Goal: Find specific page/section: Find specific page/section

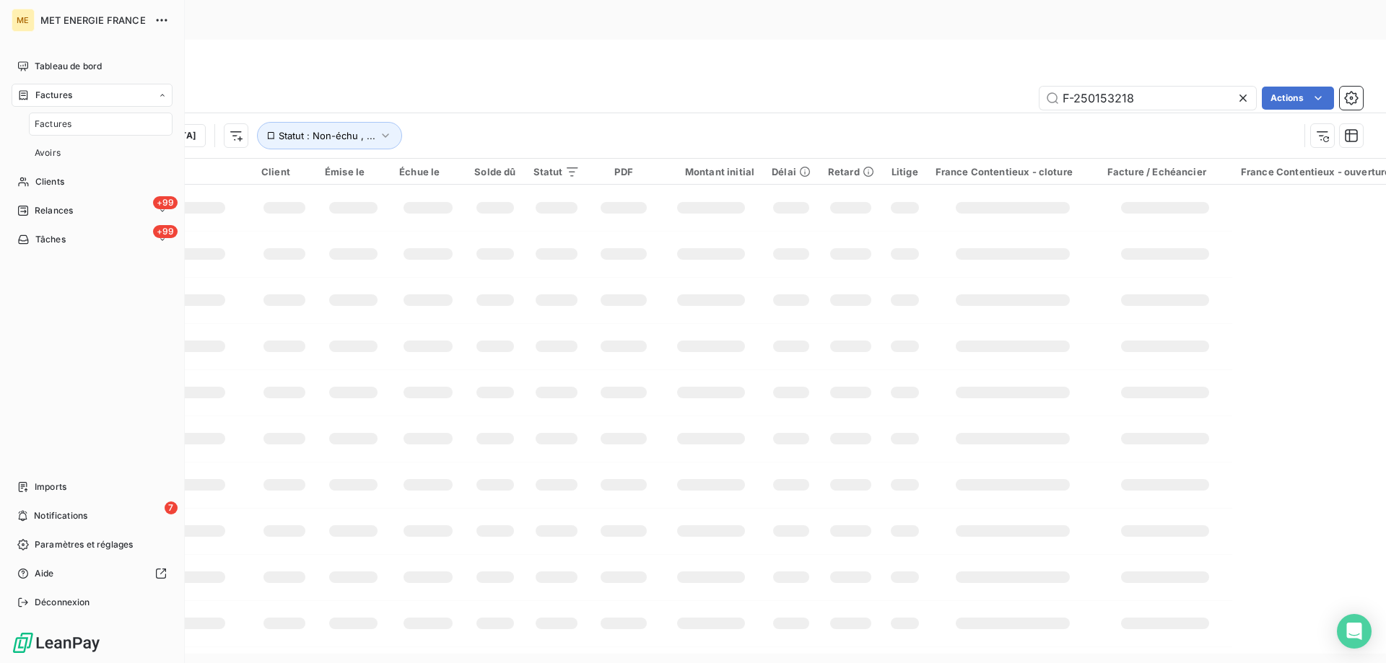
click at [77, 95] on div "Factures" at bounding box center [92, 95] width 161 height 23
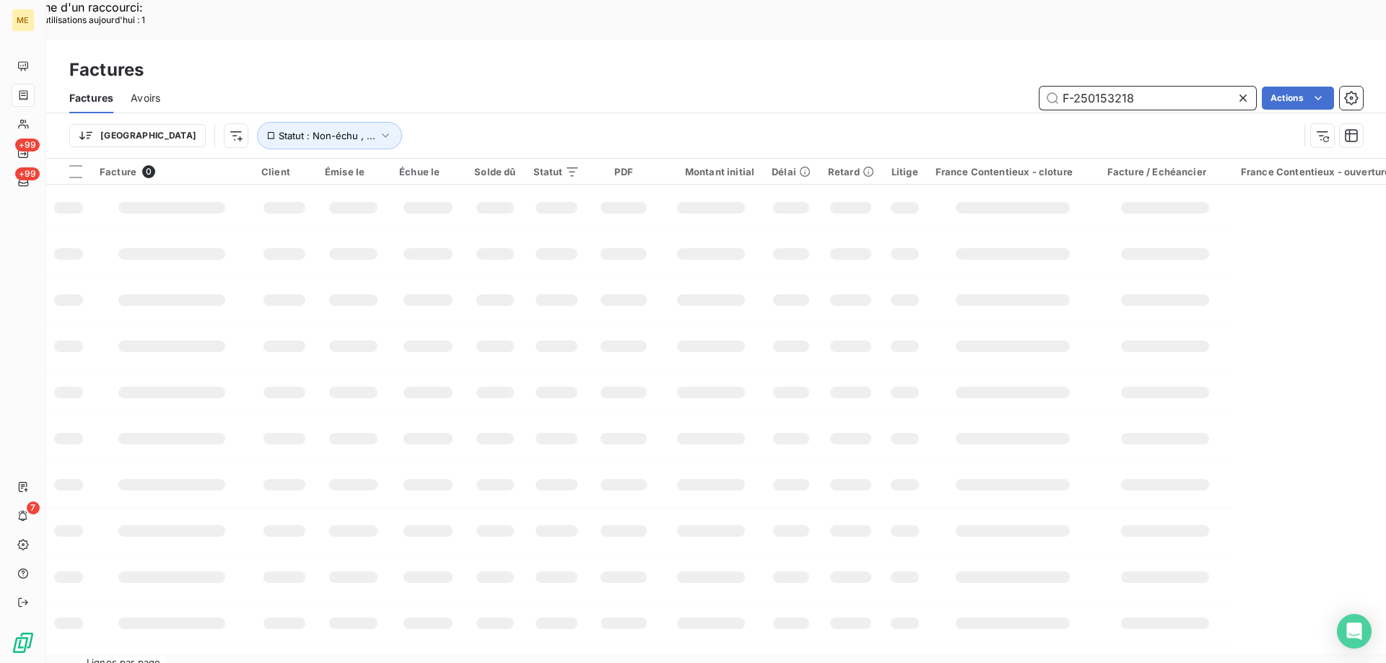
drag, startPoint x: 1159, startPoint y: 61, endPoint x: 1093, endPoint y: 61, distance: 66.4
click at [1093, 87] on input "F-250153218" at bounding box center [1147, 98] width 217 height 23
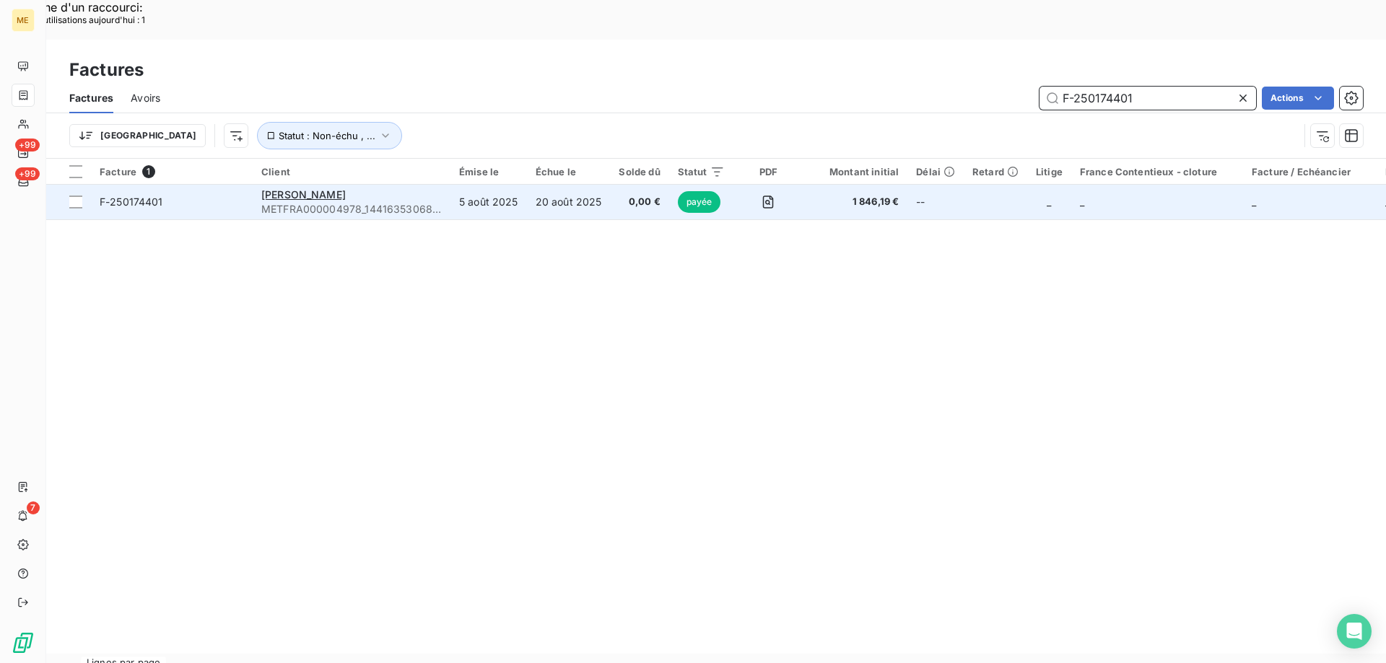
type input "F-250174401"
click at [172, 195] on span "F-250174401" at bounding box center [172, 202] width 144 height 14
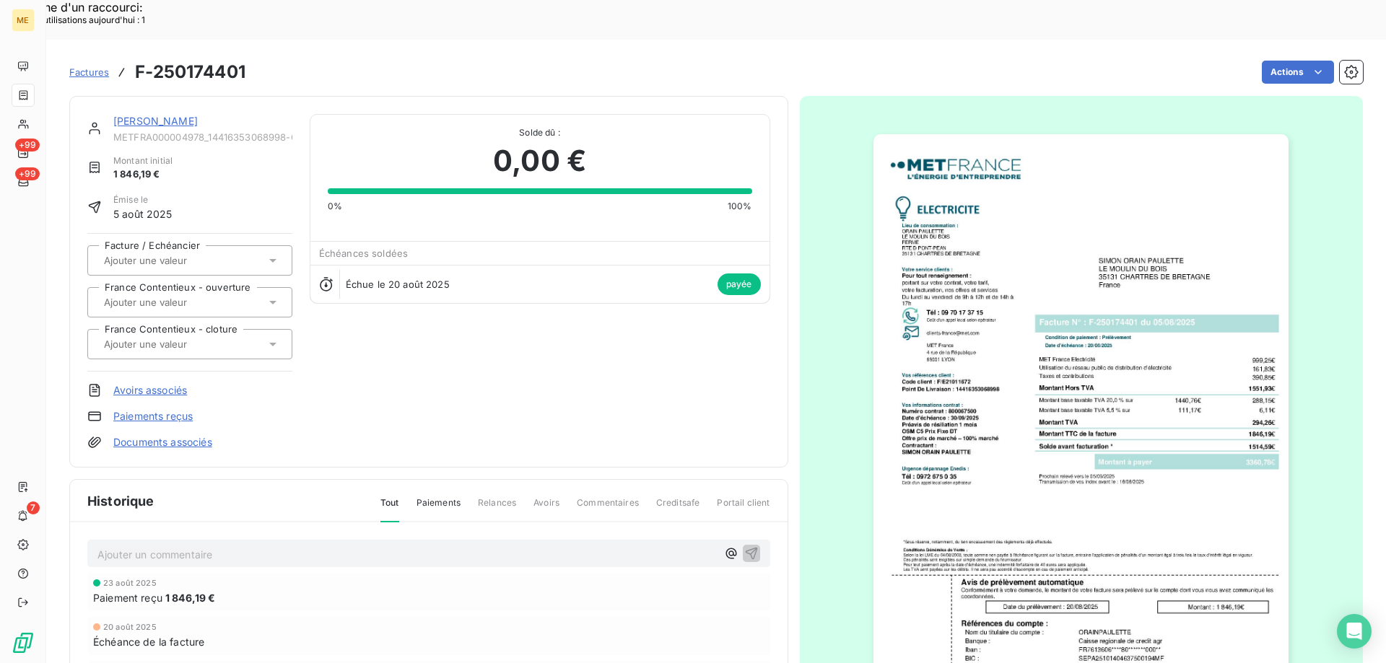
click at [160, 96] on div "[PERSON_NAME] METFRA000004978_14416353068998-CA1 Montant initial 1 846,19 € Émi…" at bounding box center [428, 282] width 719 height 372
click at [144, 115] on link "[PERSON_NAME]" at bounding box center [155, 121] width 84 height 12
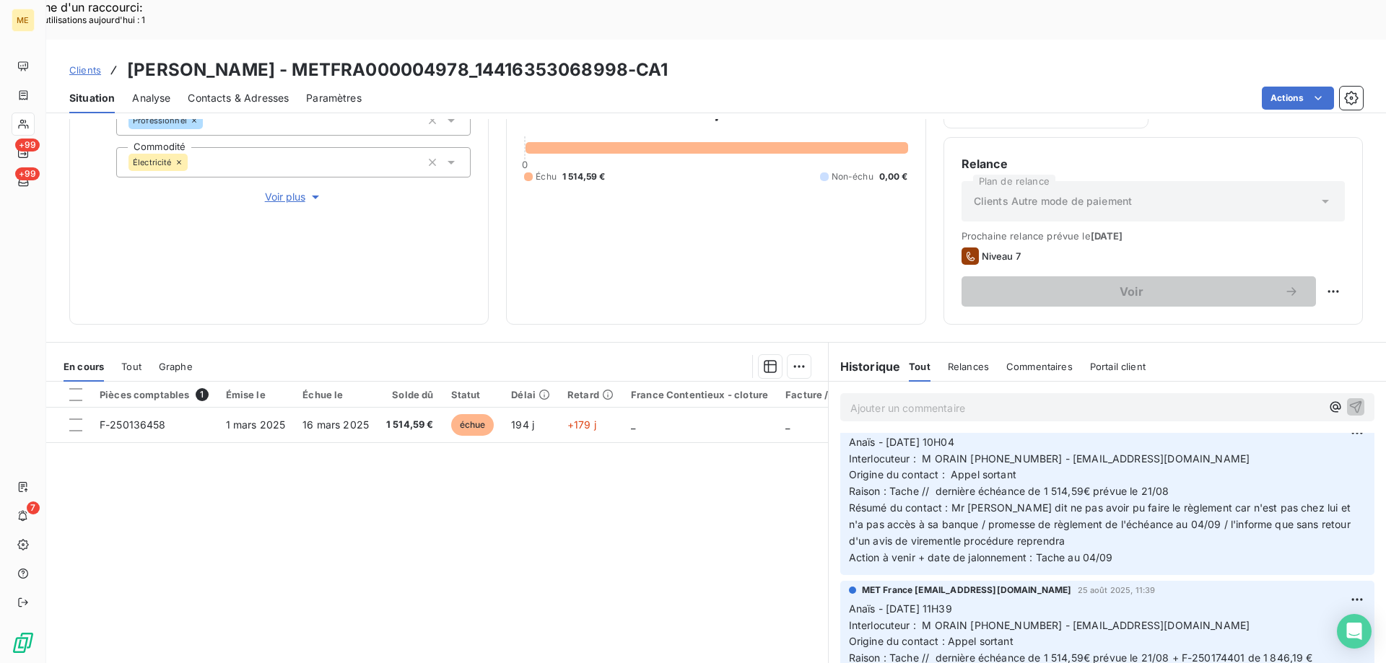
scroll to position [505, 0]
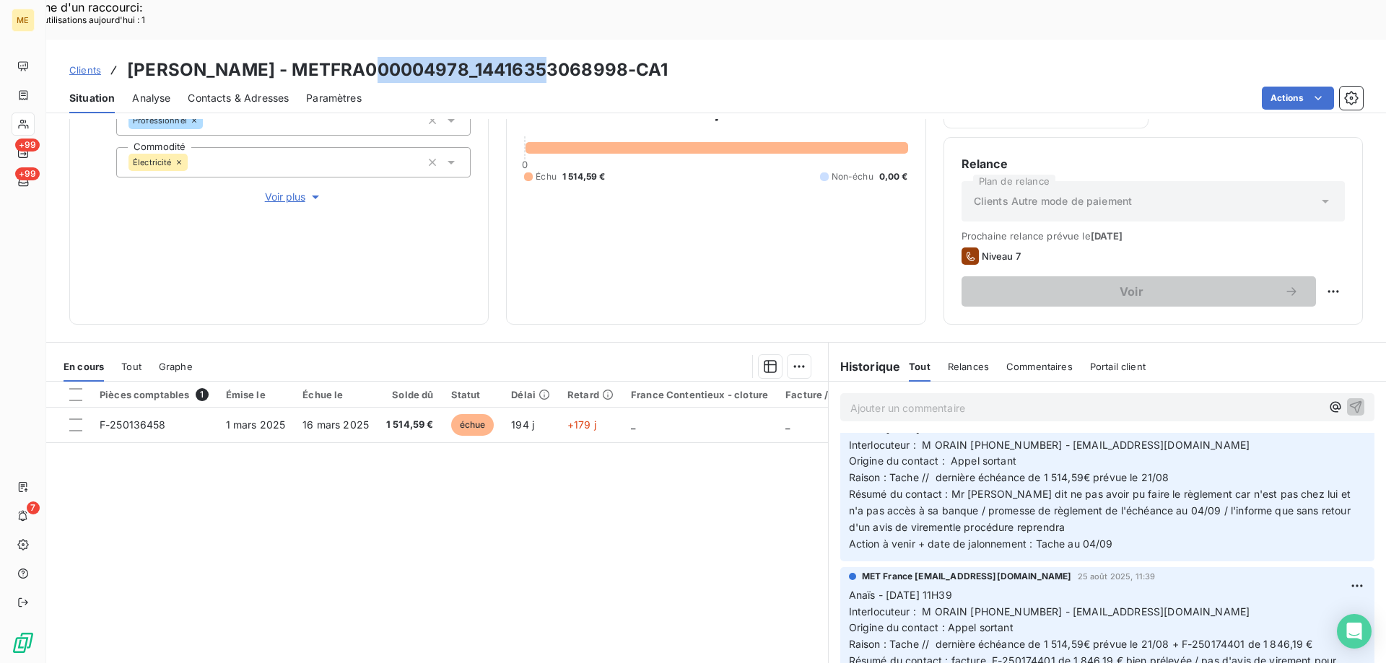
copy h3 "METFRA000004978_"
copy h3 "METFRA000004978"
drag, startPoint x: 365, startPoint y: 33, endPoint x: 634, endPoint y: 14, distance: 270.0
click at [535, 57] on h3 "[PERSON_NAME] - METFRA000004978_14416353068998-CA1" at bounding box center [397, 70] width 541 height 26
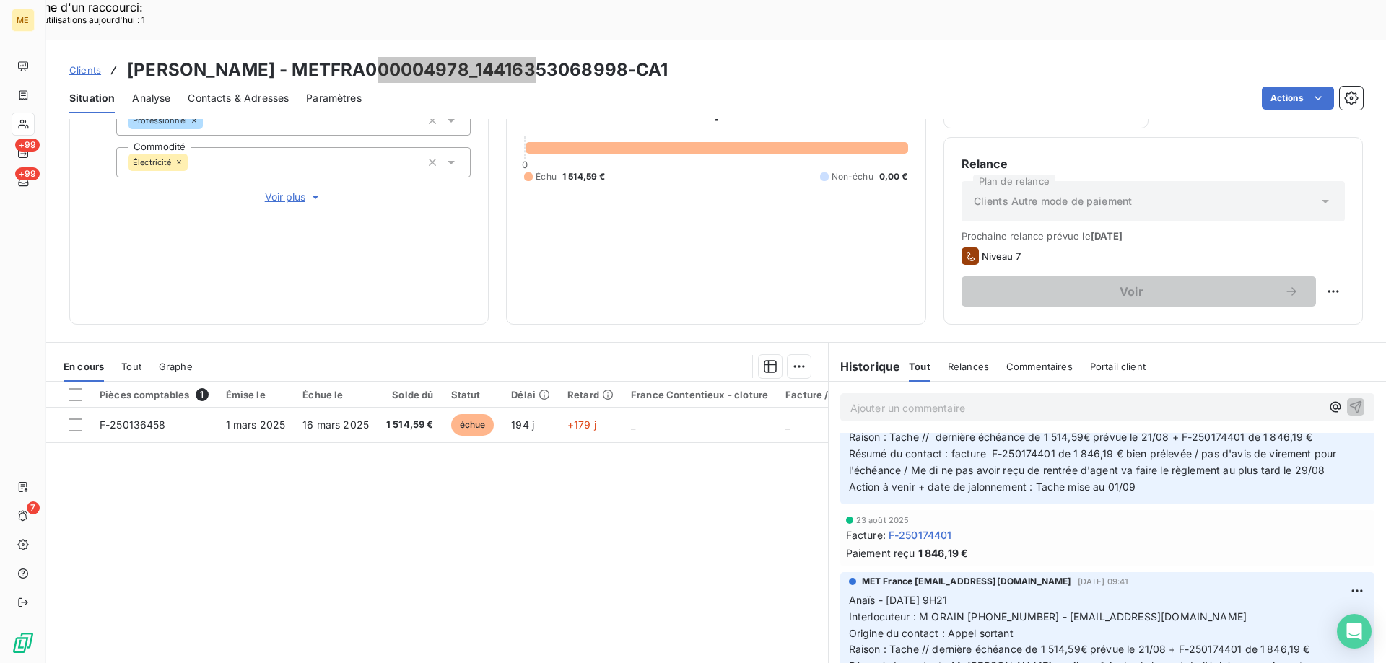
scroll to position [722, 0]
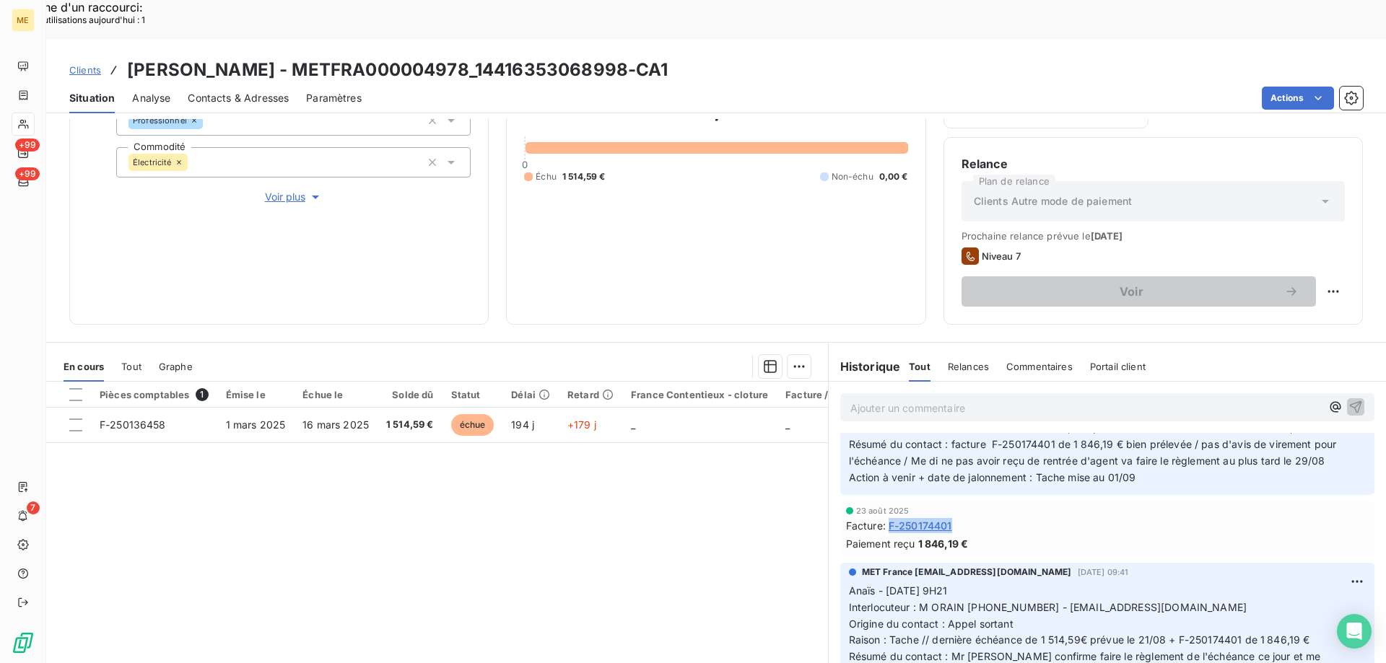
copy span "F-250174401"
drag, startPoint x: 984, startPoint y: 481, endPoint x: 886, endPoint y: 487, distance: 98.3
click at [886, 518] on div "Facture : F-250174401" at bounding box center [1107, 525] width 523 height 15
copy h3 "METFRA000004978"
drag, startPoint x: 364, startPoint y: 27, endPoint x: 534, endPoint y: 23, distance: 170.4
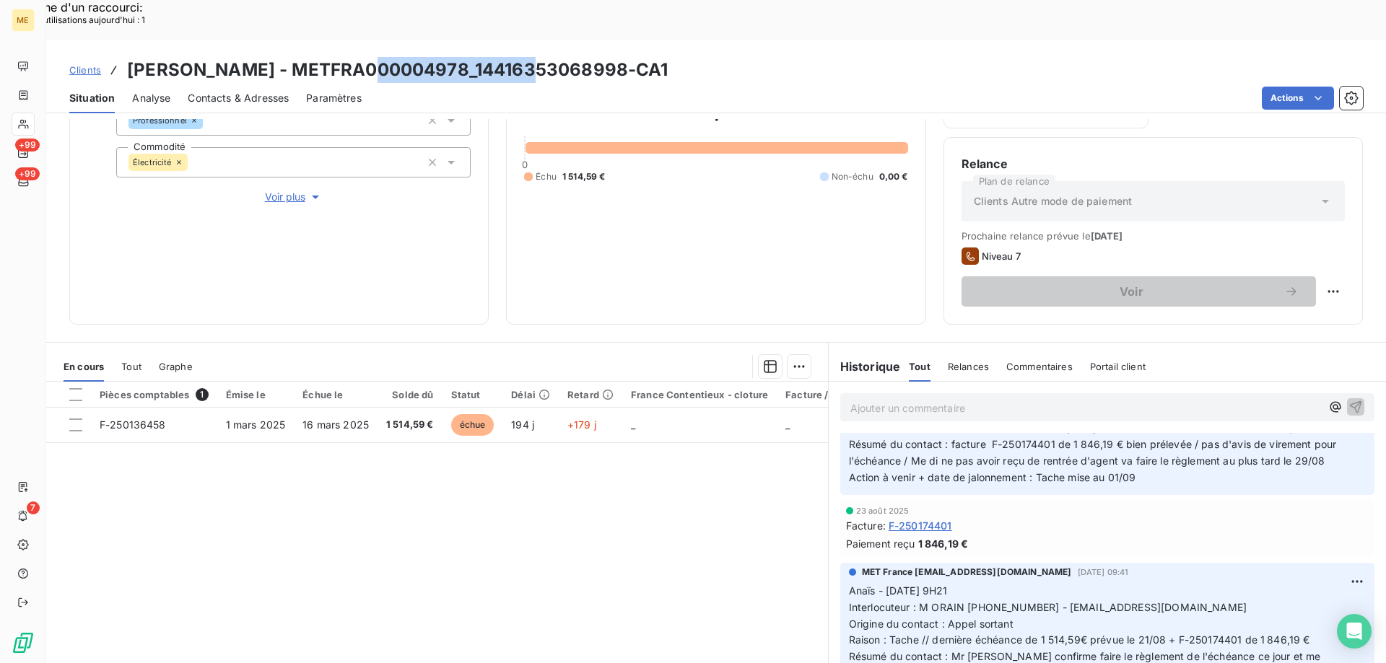
click at [534, 57] on h3 "[PERSON_NAME] - METFRA000004978_14416353068998-CA1" at bounding box center [397, 70] width 541 height 26
copy span "F-250174401"
drag, startPoint x: 955, startPoint y: 481, endPoint x: 884, endPoint y: 483, distance: 70.8
click at [884, 518] on div "Facture : F-250174401" at bounding box center [1107, 525] width 523 height 15
click at [864, 399] on p "Ajouter un commentaire ﻿" at bounding box center [1085, 408] width 471 height 18
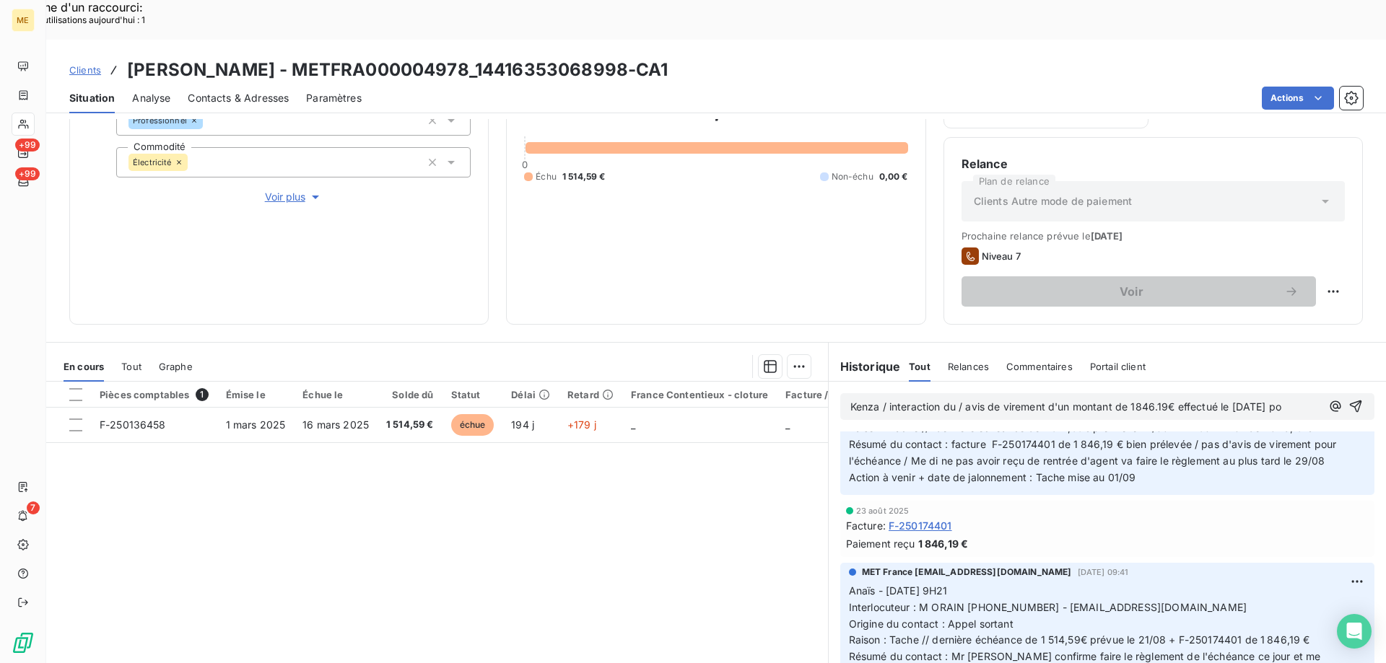
scroll to position [737, 0]
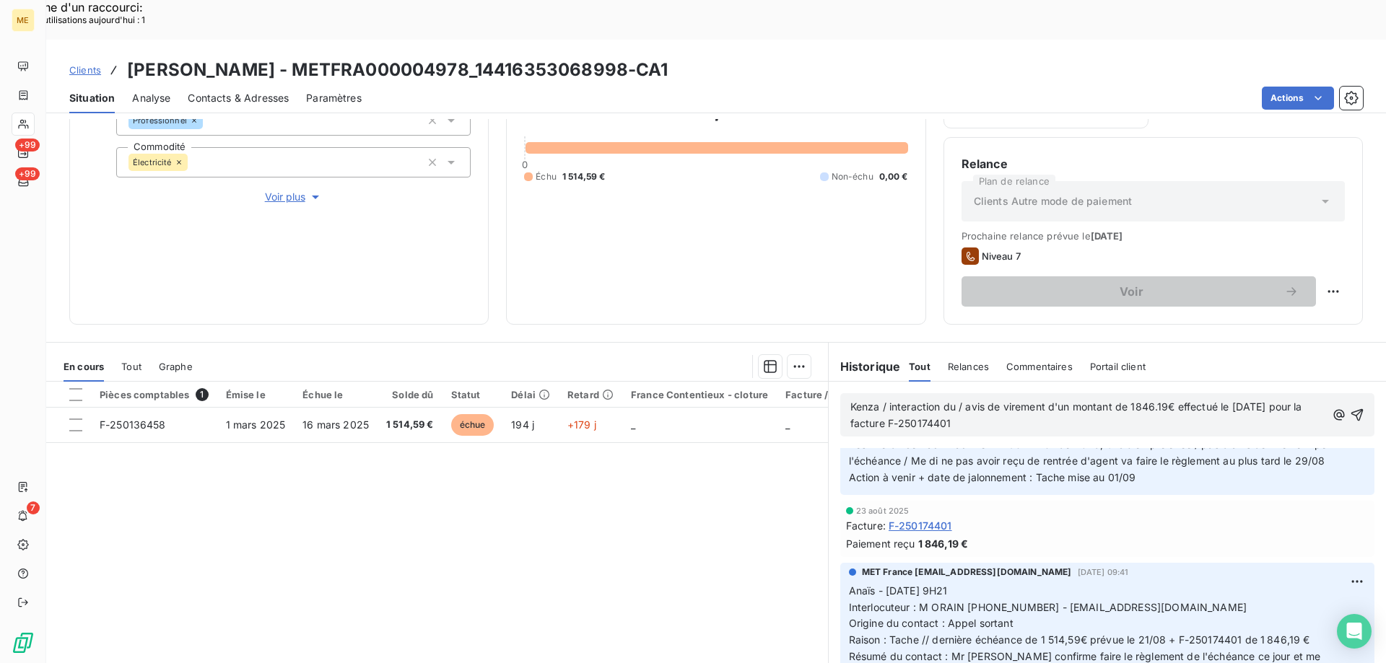
click at [951, 399] on p "Kenza / interaction du / avis de virement d'un montant de 1846.19€ effectué le …" at bounding box center [1088, 415] width 476 height 33
click at [1350, 408] on icon "button" at bounding box center [1357, 415] width 14 height 14
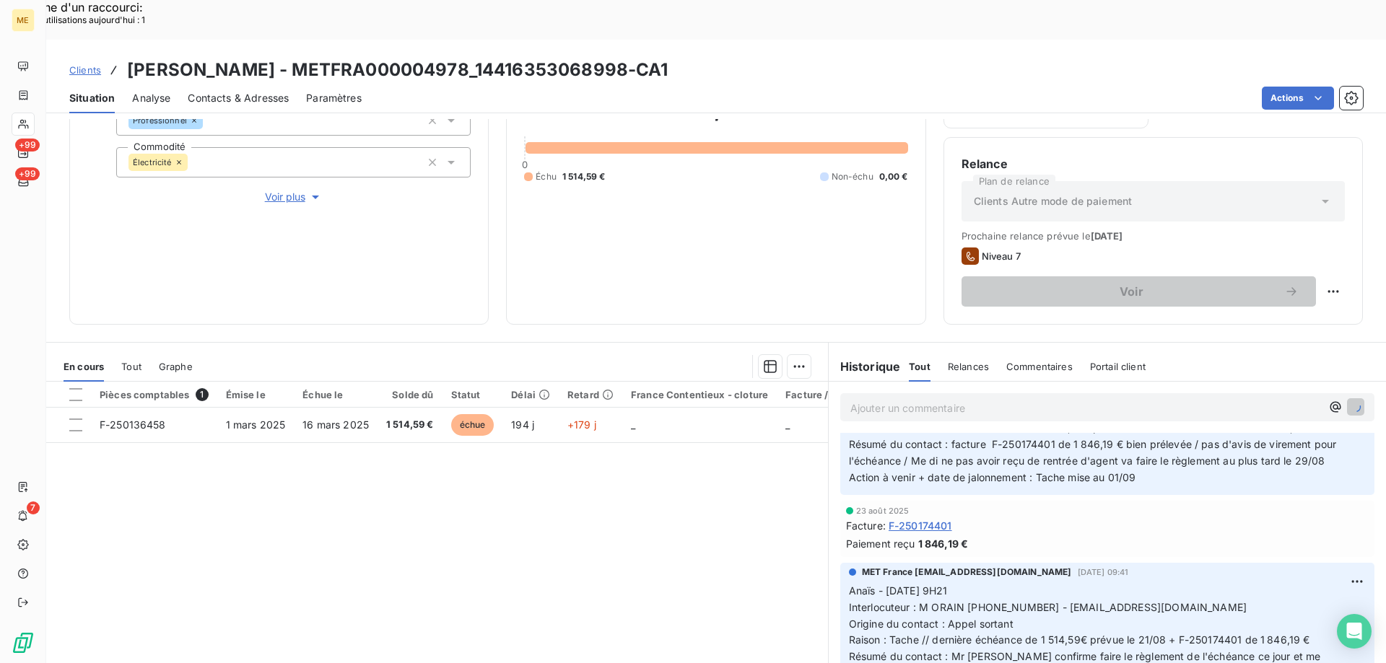
scroll to position [789, 0]
